Goal: Navigation & Orientation: Find specific page/section

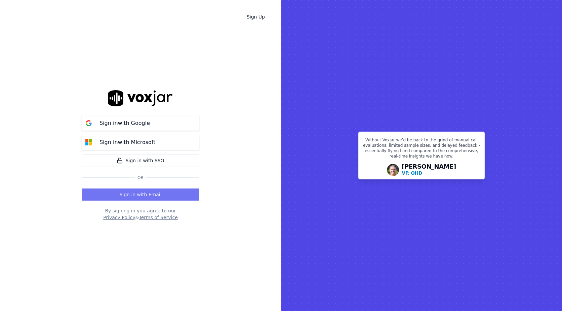
click at [148, 193] on button "Sign in with Email" at bounding box center [141, 194] width 118 height 12
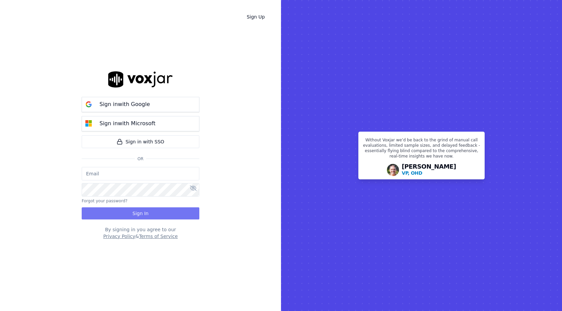
type input "bpaul@clearharbor.com"
click at [133, 215] on button "Sign In" at bounding box center [141, 213] width 118 height 12
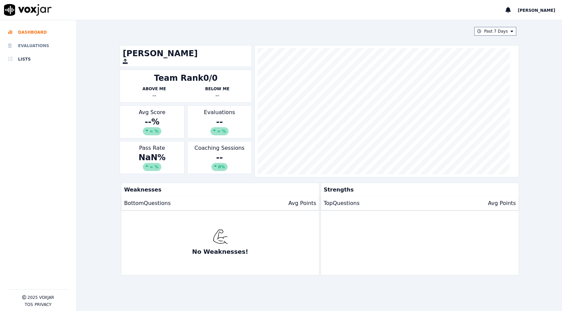
click at [28, 48] on li "Evaluations" at bounding box center [38, 45] width 60 height 13
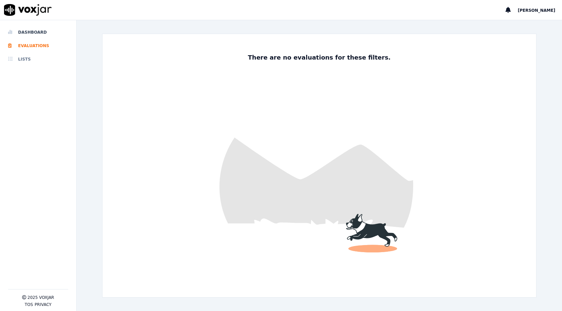
click at [25, 58] on li "Lists" at bounding box center [38, 58] width 60 height 13
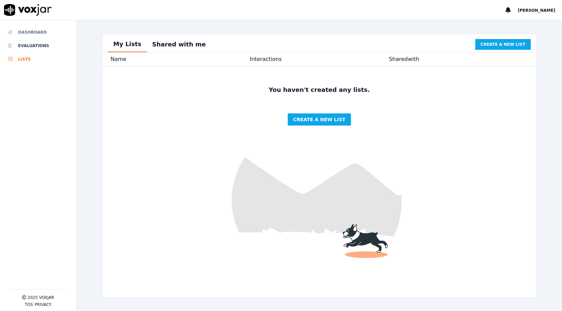
click at [33, 34] on li "Dashboard" at bounding box center [38, 32] width 60 height 13
